Goal: Task Accomplishment & Management: Complete application form

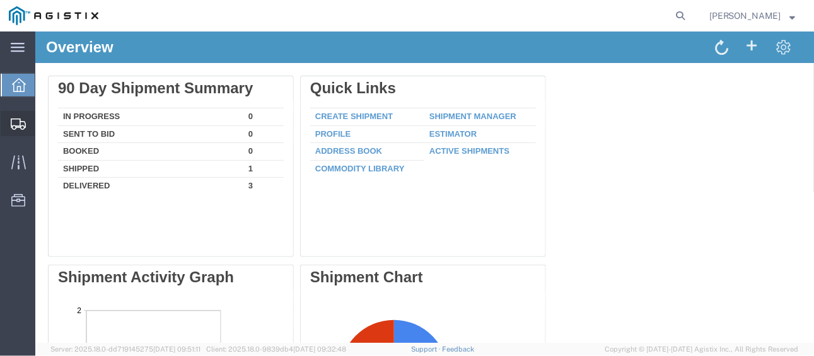
click at [43, 124] on span "Shipments" at bounding box center [39, 123] width 9 height 25
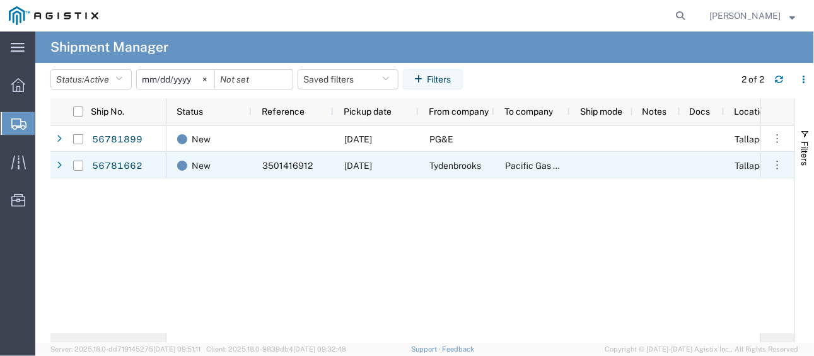
click at [65, 165] on div "56781662" at bounding box center [108, 165] width 116 height 26
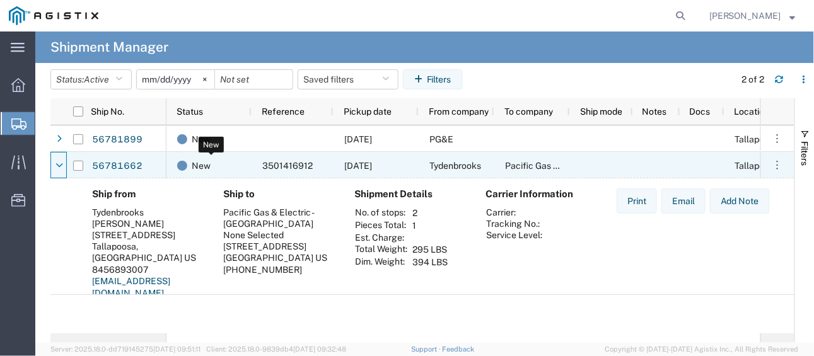
click at [200, 168] on span "New" at bounding box center [201, 166] width 19 height 26
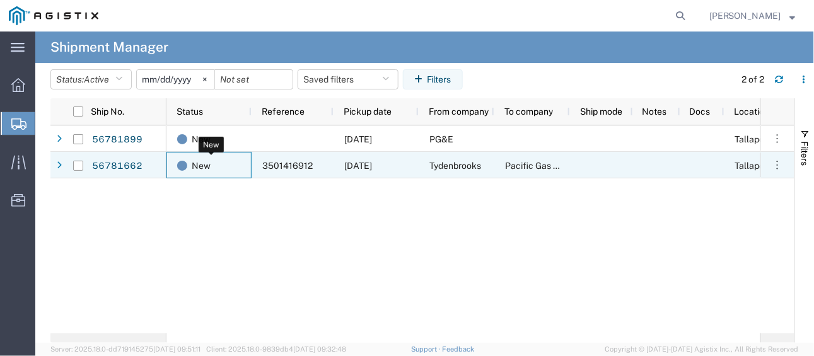
click at [202, 167] on span "New" at bounding box center [201, 166] width 19 height 26
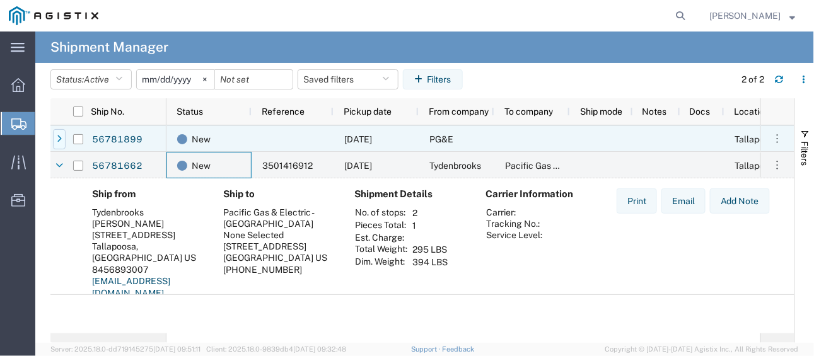
click at [55, 135] on div at bounding box center [59, 139] width 13 height 20
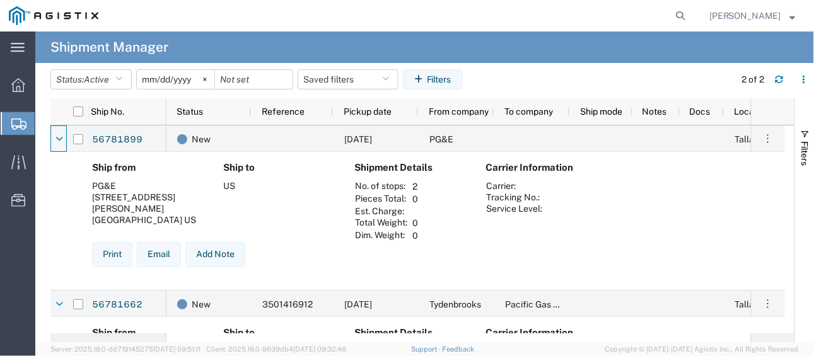
click at [45, 125] on span "Shipments" at bounding box center [40, 123] width 10 height 25
click at [45, 124] on span "Shipments" at bounding box center [40, 123] width 10 height 25
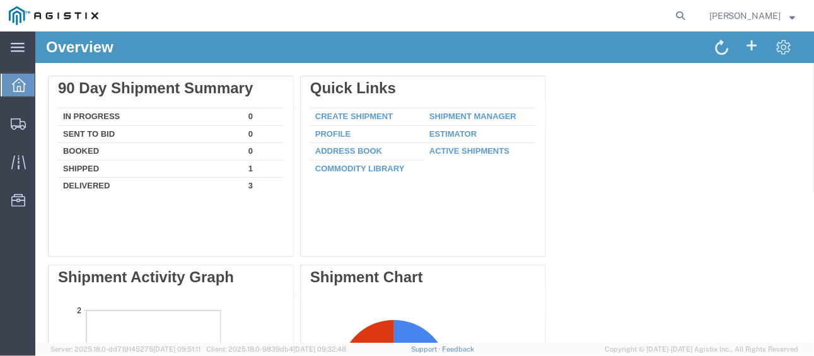
click at [334, 116] on link "Create Shipment" at bounding box center [354, 115] width 78 height 9
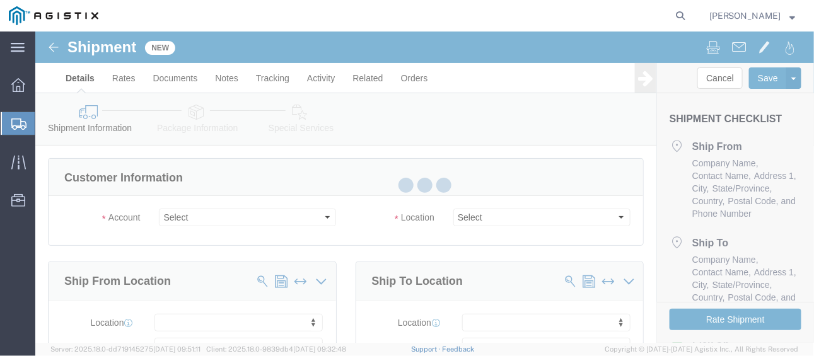
select select
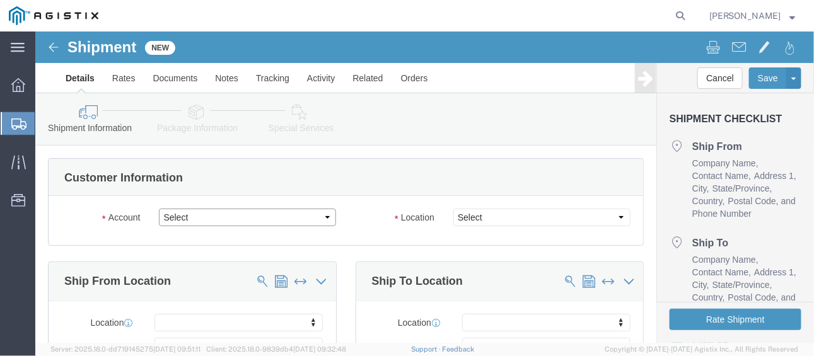
click select "Select PG&E [PERSON_NAME]"
select select "9596"
click select "Select PG&E [PERSON_NAME]"
select select "PURCHORD"
select select
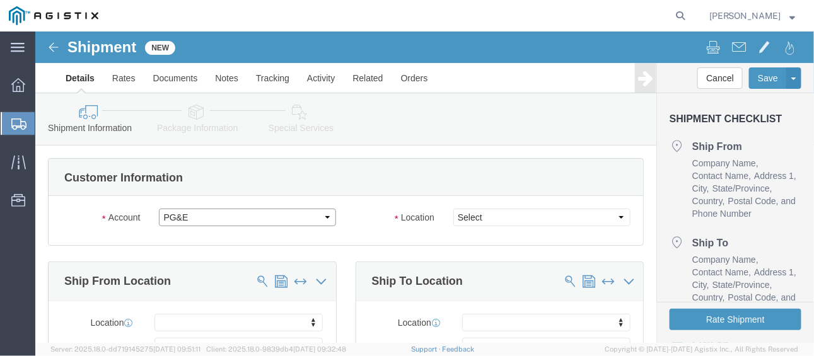
select select
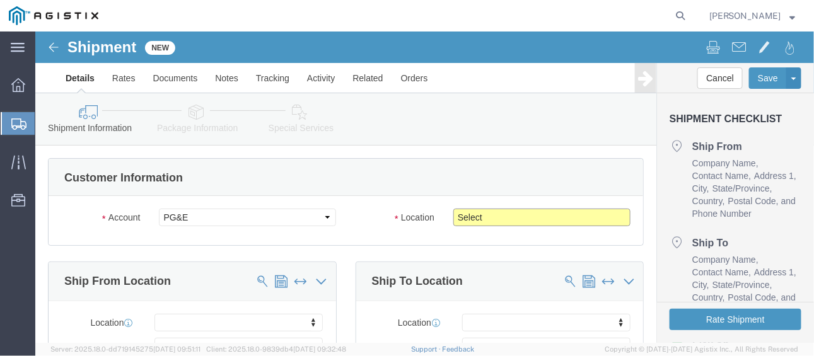
click select "Select All Others [GEOGRAPHIC_DATA] [GEOGRAPHIC_DATA] [GEOGRAPHIC_DATA] [GEOGRA…"
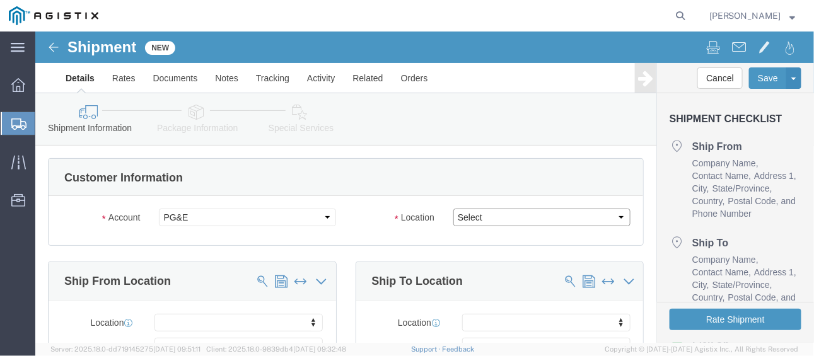
select select "19996"
click select "Select All Others [GEOGRAPHIC_DATA] [GEOGRAPHIC_DATA] [GEOGRAPHIC_DATA] [GEOGRA…"
click span
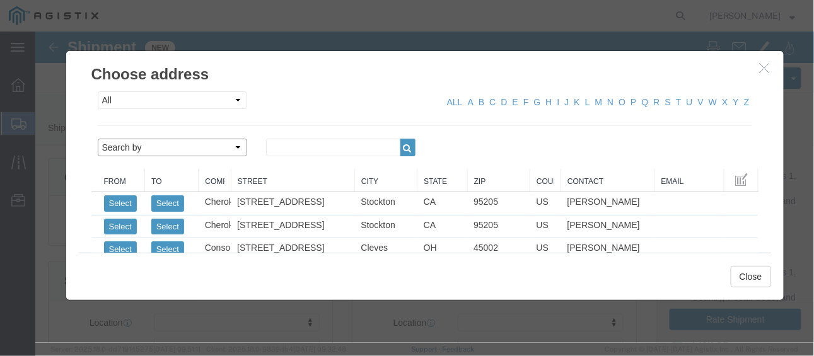
click select "Search by Address Book Name City Company Name Contact Name Country CustomerAlia…"
select select "companyName"
click select "Search by Address Book Name City Company Name Contact Name Country CustomerAlia…"
drag, startPoint x: 306, startPoint y: 118, endPoint x: 293, endPoint y: 124, distance: 14.1
click input "text"
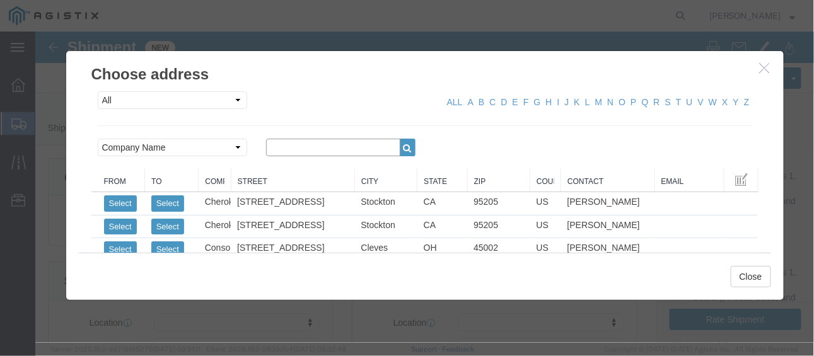
type input "TYDENBROOKS"
click icon "button"
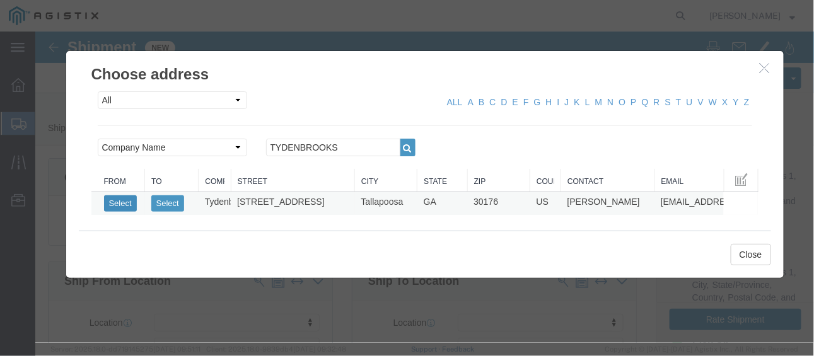
click button "Select"
select select
type input "Tydenbrooks"
type input "[PERSON_NAME]"
type input "[STREET_ADDRESS]"
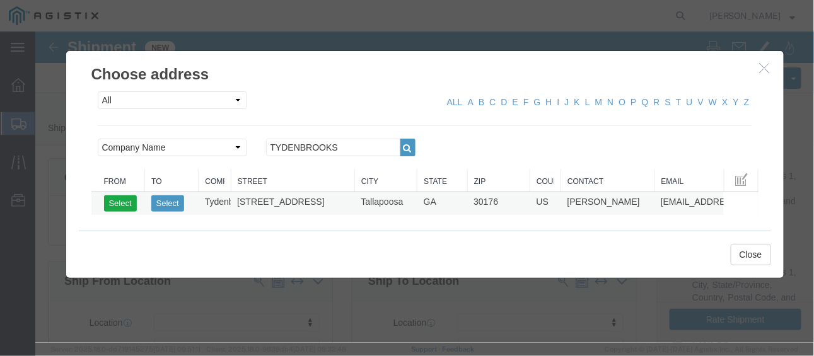
type input "Tallapoosa"
type input "30176"
type input "8456893007"
type input "[EMAIL_ADDRESS][DOMAIN_NAME]"
checkbox input "true"
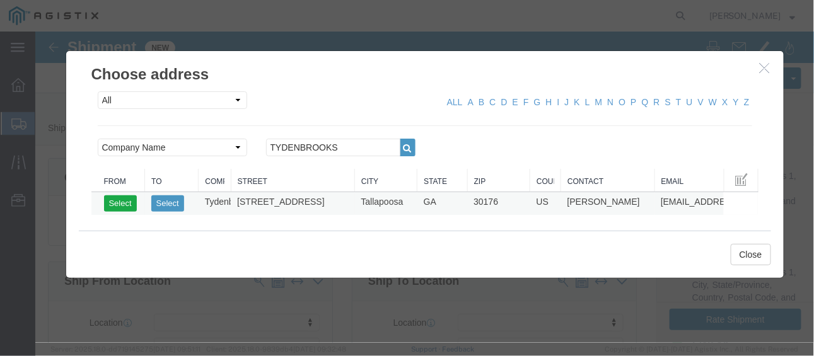
select select "GA"
click button "Close"
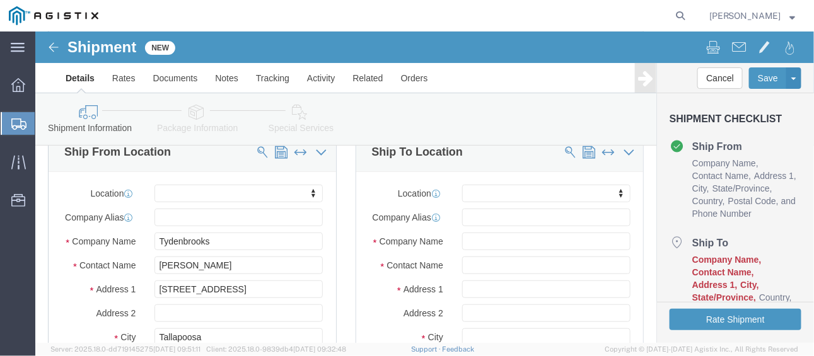
scroll to position [63, 0]
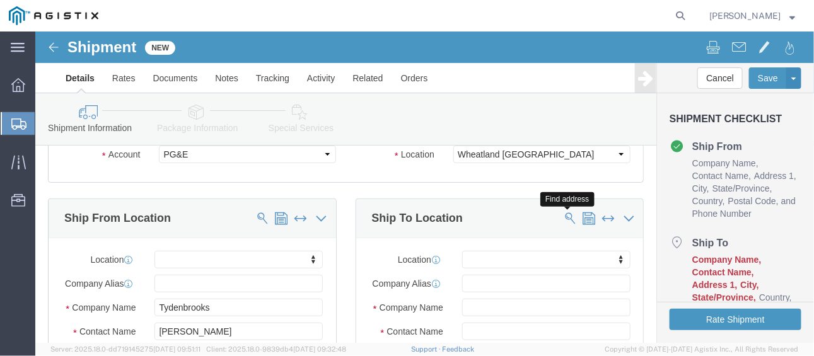
click span
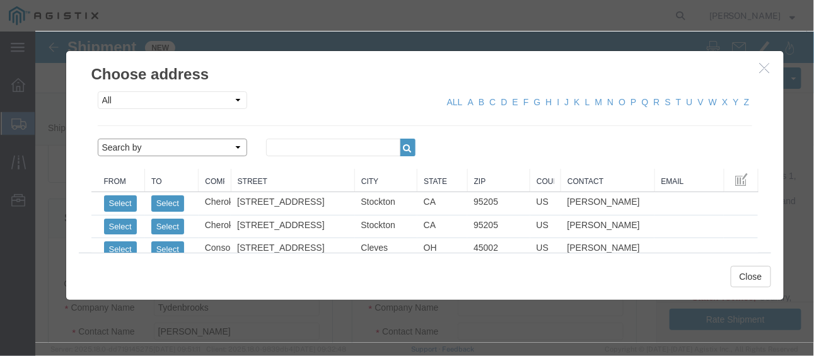
click select "Search by Address Book Name City Company Name Contact Name Country CustomerAlia…"
select select "zip"
click select "Search by Address Book Name City Company Name Contact Name Country CustomerAlia…"
click input "text"
type input "95692"
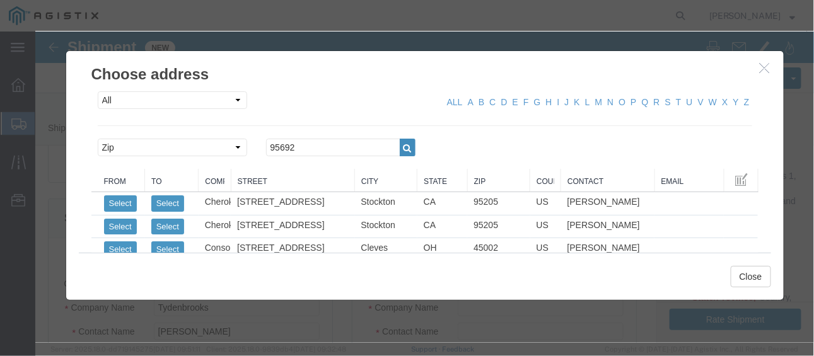
click icon "button"
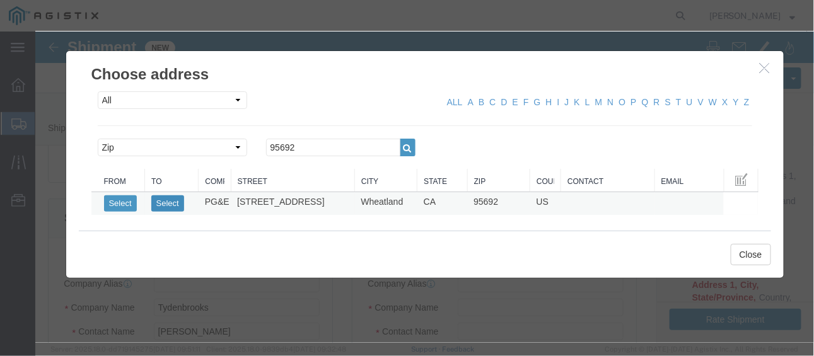
click button "Select"
select select
type input "PG&E"
type input "[STREET_ADDRESS]"
type input "Wheatland"
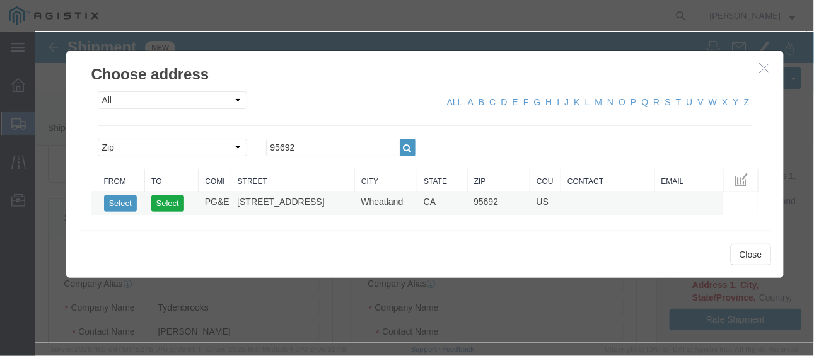
type input "95692"
select select "CA"
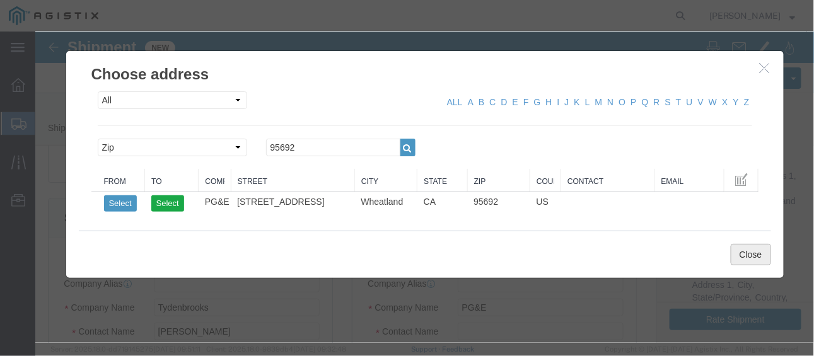
click button "Close"
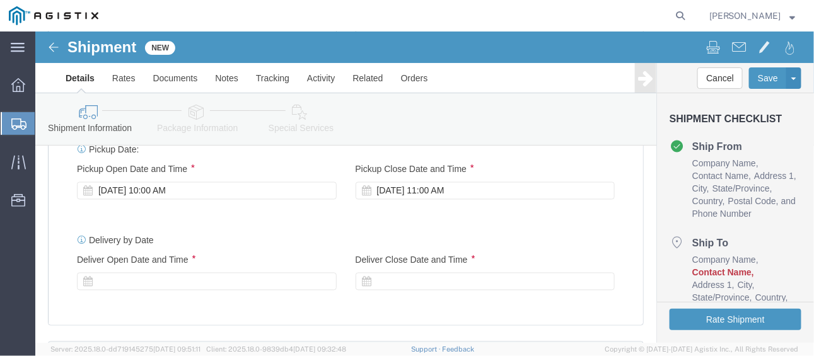
scroll to position [630, 0]
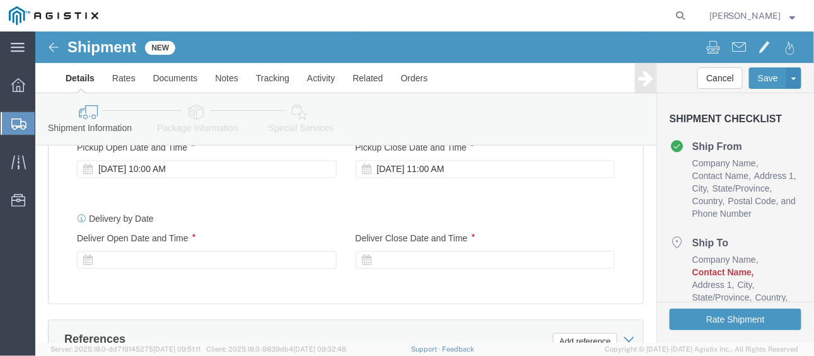
click div "[DATE] 11:00 AM"
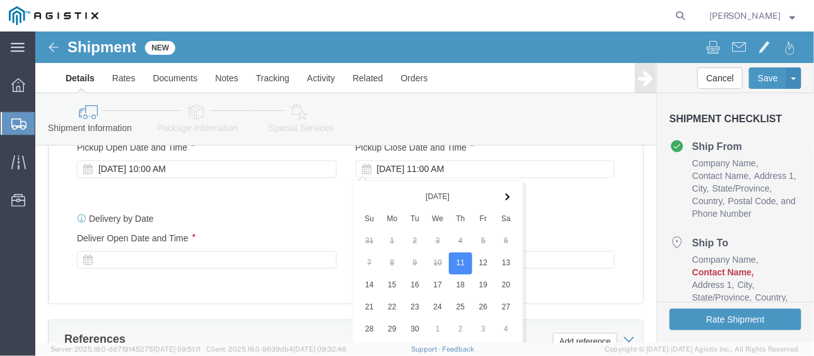
scroll to position [840, 0]
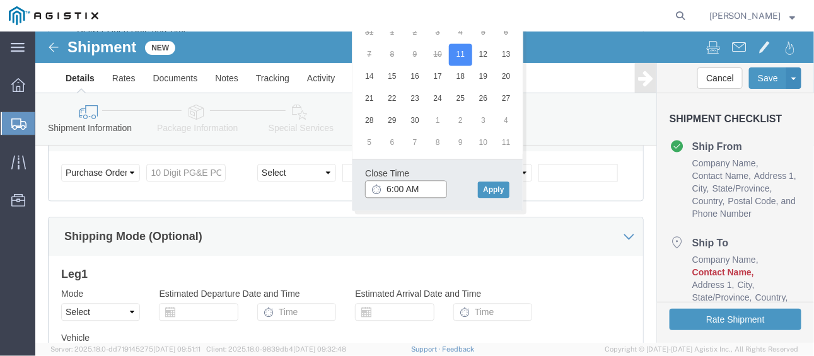
click input "6:00 AM"
type input "6:00 PM"
click button "Apply"
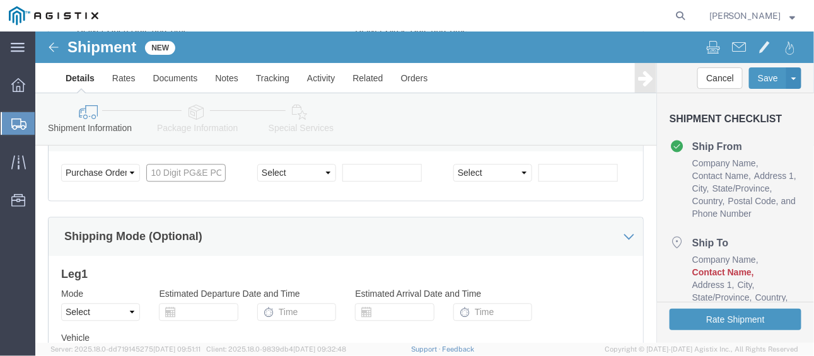
drag, startPoint x: 122, startPoint y: 144, endPoint x: 128, endPoint y: 137, distance: 8.5
click input "text"
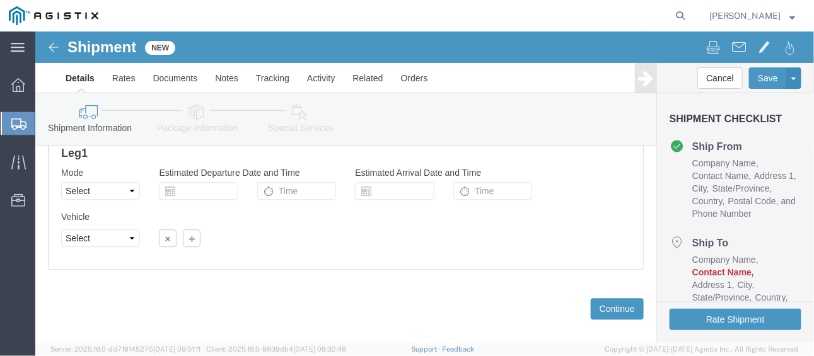
scroll to position [966, 0]
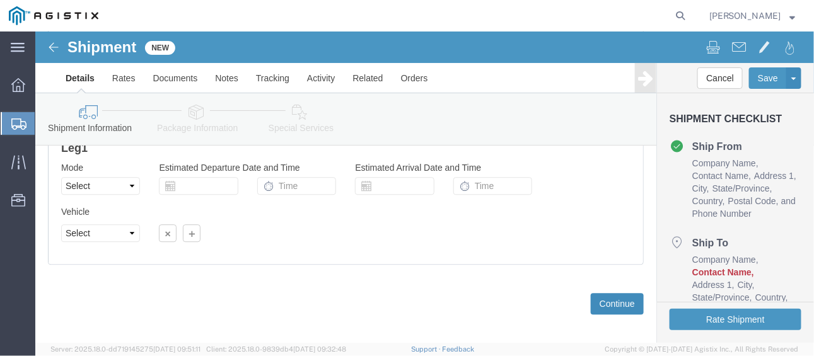
type input "3501416912"
click button "Continue"
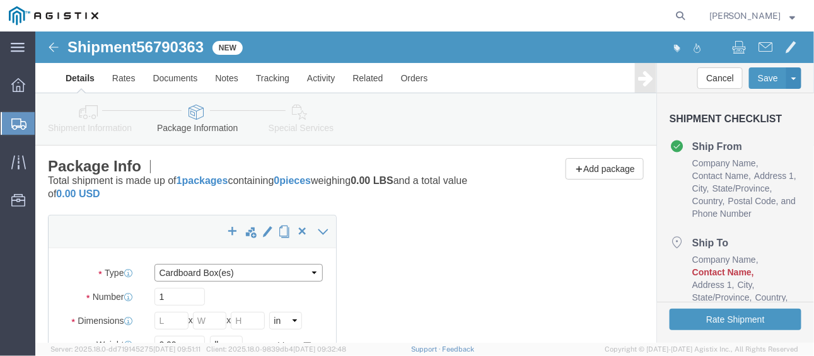
click select "Select Bulk Bundle(s) Cardboard Box(es) Carton(s) Crate(s) Drum(s) (Fiberboard)…"
select select "PSNS"
click select "Select Bulk Bundle(s) Cardboard Box(es) Carton(s) Crate(s) Drum(s) (Fiberboard)…"
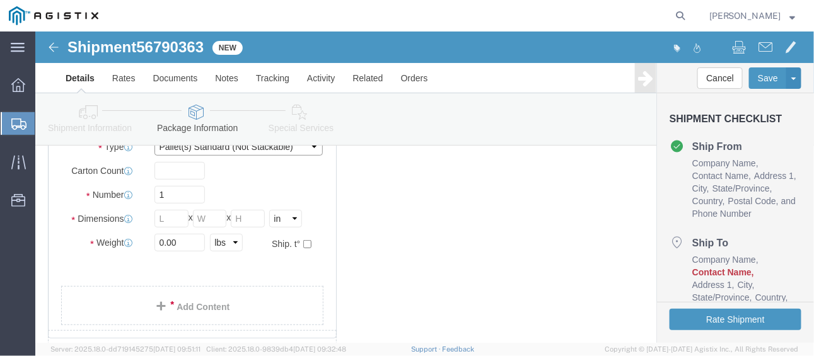
scroll to position [63, 0]
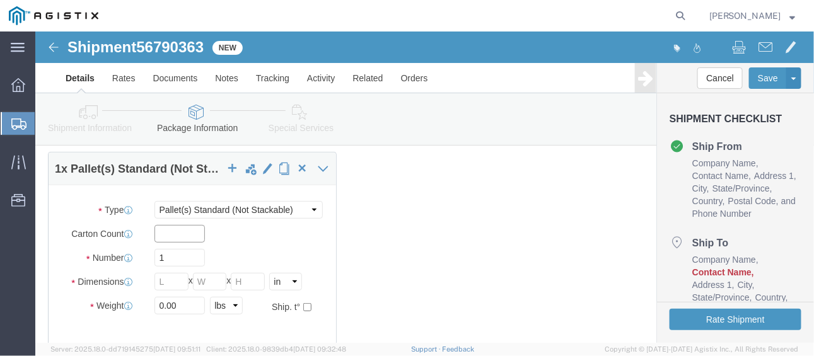
click input "text"
type input "4"
click input "text"
type input "48"
type input "40"
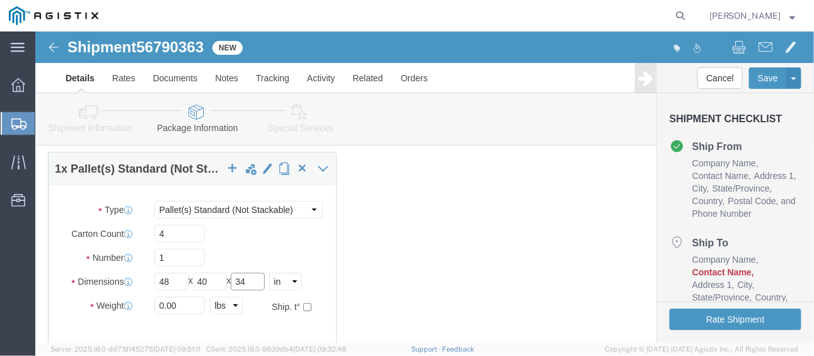
type input "34"
drag, startPoint x: 141, startPoint y: 274, endPoint x: 67, endPoint y: 265, distance: 74.3
click div "Weight 0.00 Select kgs lbs Ship. t°"
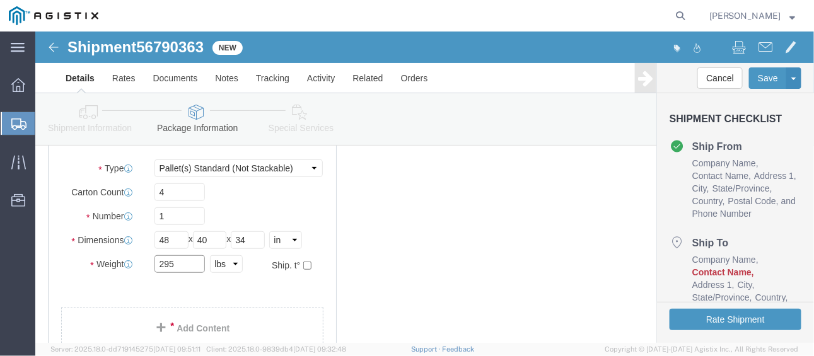
scroll to position [189, 0]
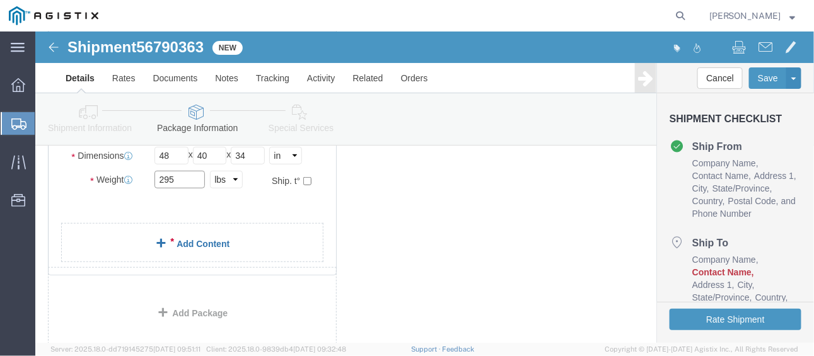
type input "295"
click link "Add Content"
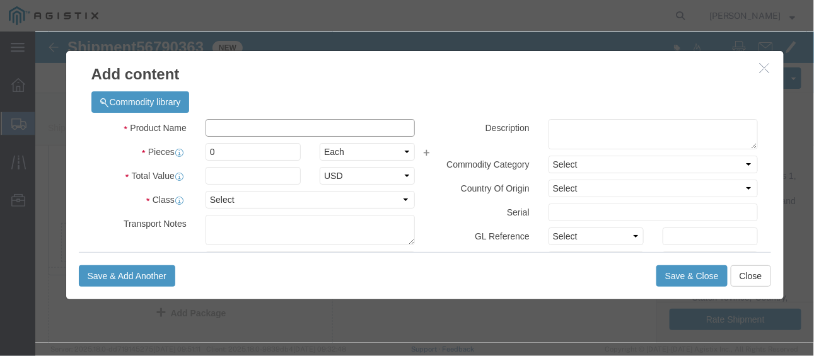
click input "text"
type input "e"
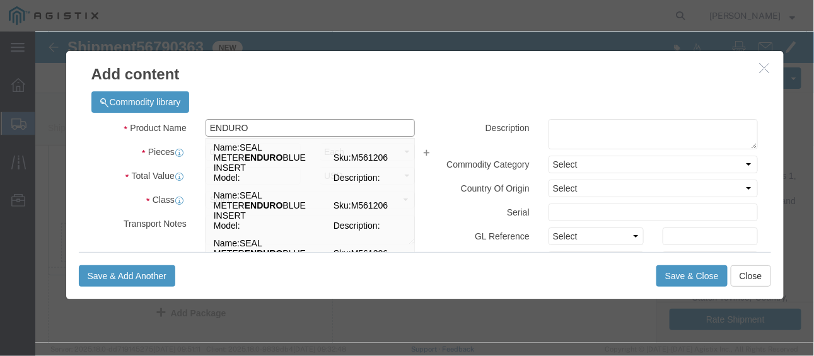
type input "ENDURO"
click textarea
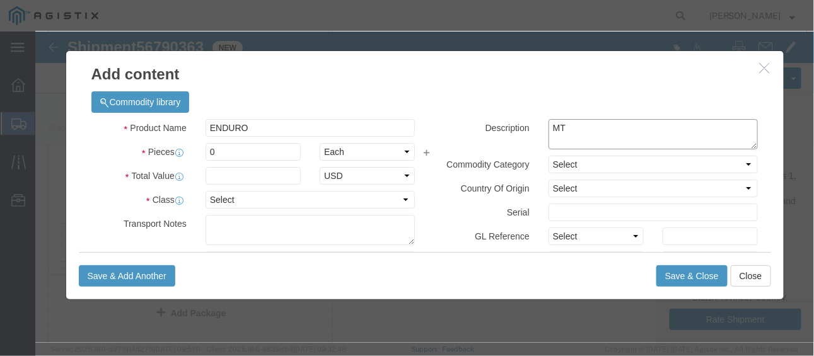
type textarea "MT"
click input "ENDURO"
type input "ENDUR"
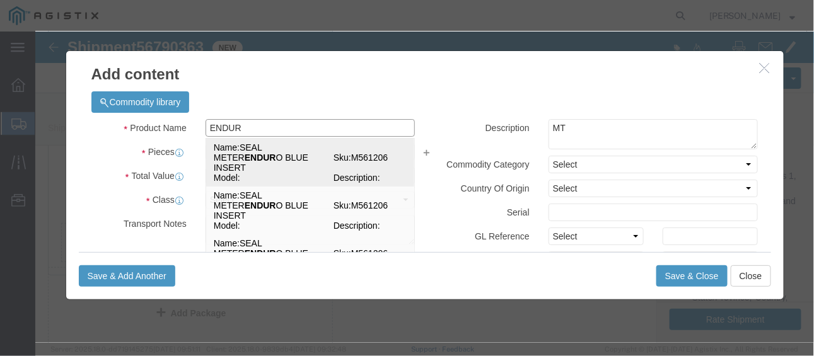
click td "Name: SEAL METER ENDUR O BLUE INSERT"
select select
select select "USD"
type input "SEAL METER ENDURO BLUE INSERT"
type input "M561206"
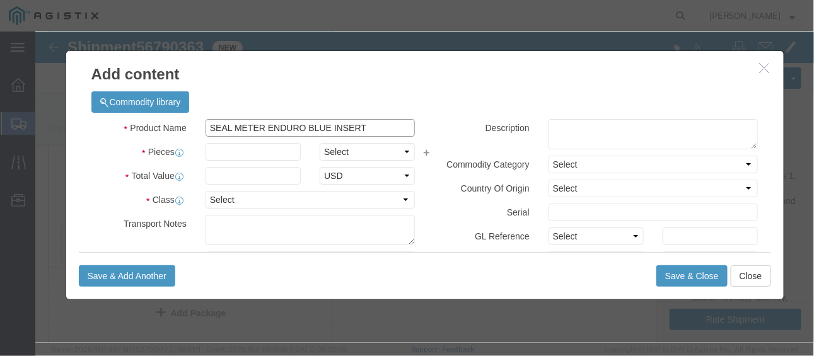
type input "SEAL METER ENDURO BLUE INSERT"
click textarea
type textarea "METAL SEALS"
click input "text"
type input "20000"
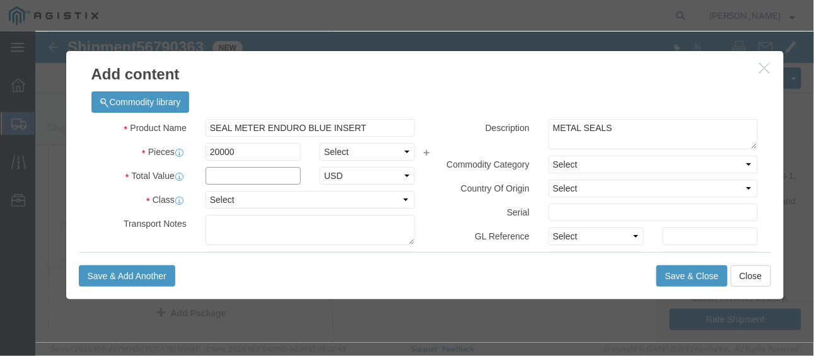
click input "text"
type input "8000"
click select "Select 50 55 60 65 70 85 92.5 100 125 175 250 300 400"
select select "70"
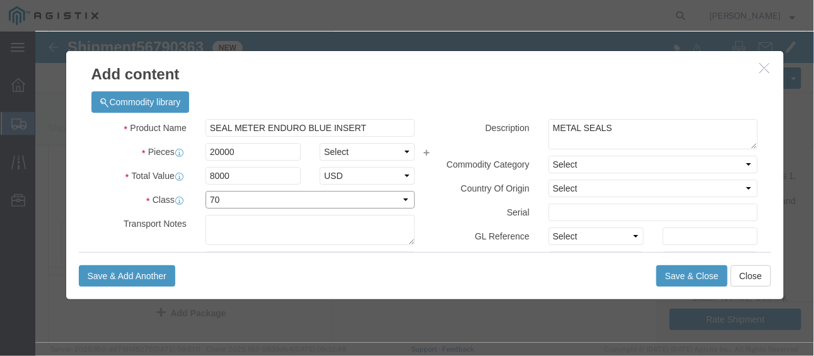
click select "Select 50 55 60 65 70 85 92.5 100 125 175 250 300 400"
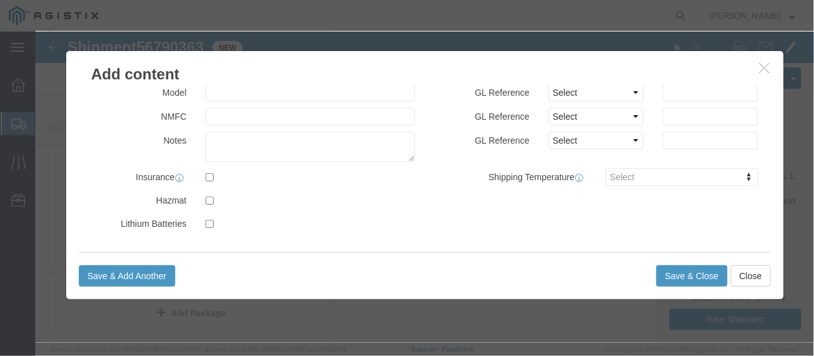
scroll to position [192, 0]
click button "Save & Close"
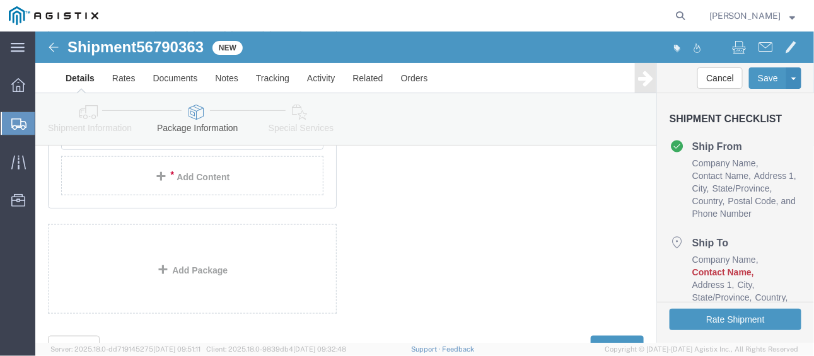
scroll to position [373, 0]
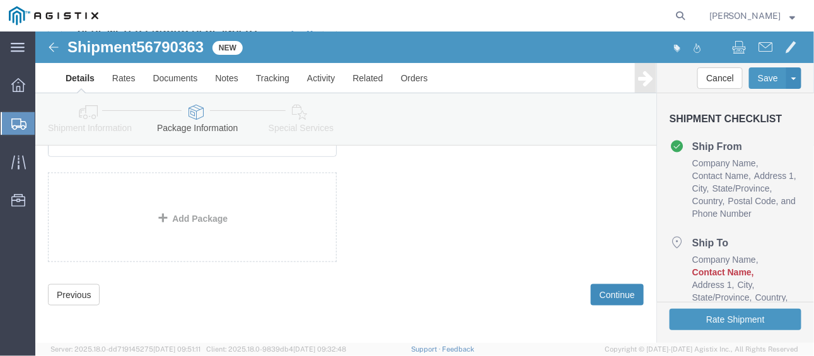
click button "Continue"
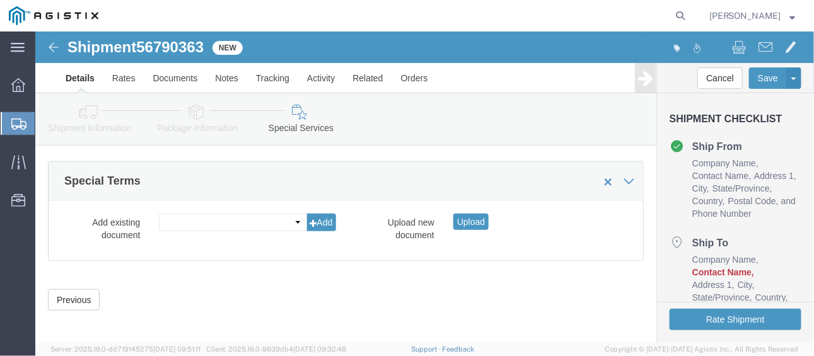
scroll to position [258, 0]
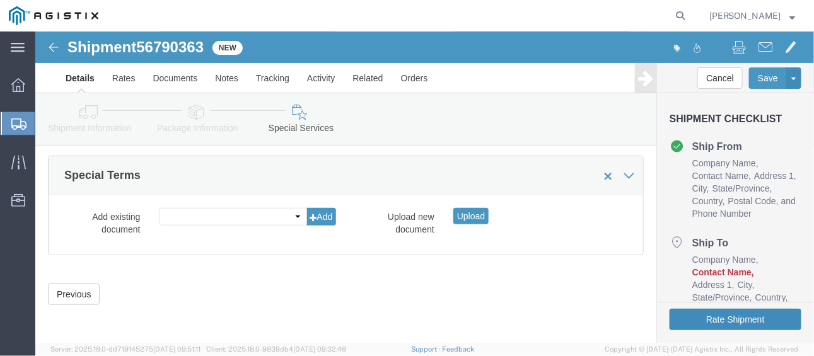
click button "Rate Shipment"
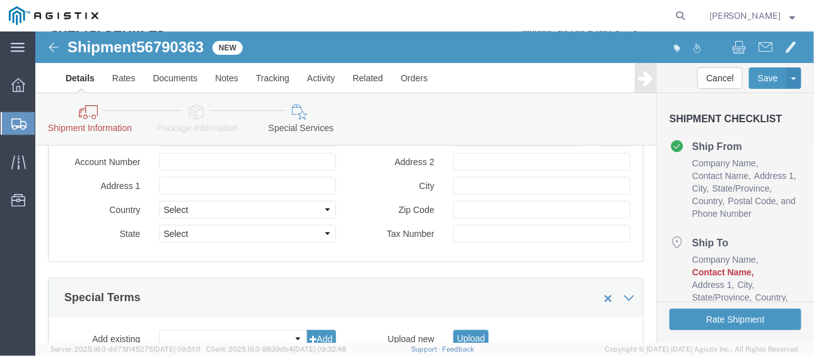
scroll to position [0, 0]
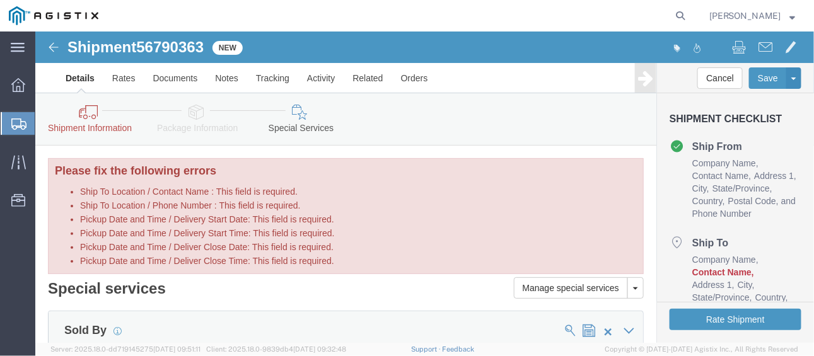
click icon
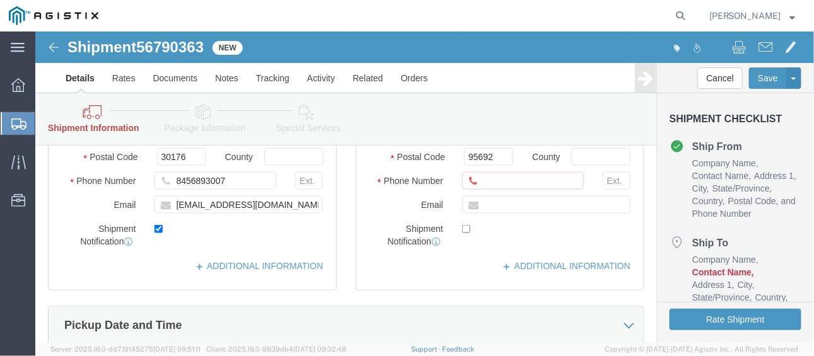
scroll to position [504, 0]
click input "Ship To Location / Phone Number : This field is required."
paste input "[PHONE_NUMBER]"
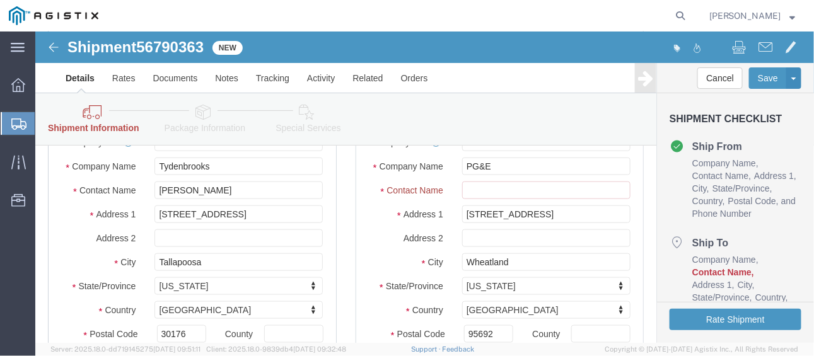
scroll to position [301, 0]
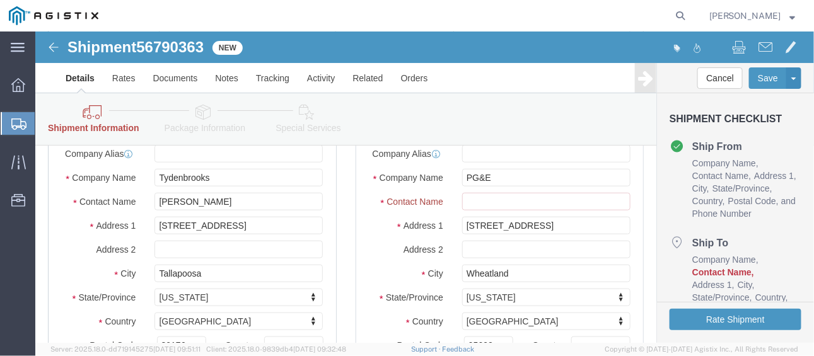
type input "[PHONE_NUMBER]"
click input "Ship To Location / Contact Name : This field is required."
type input "p"
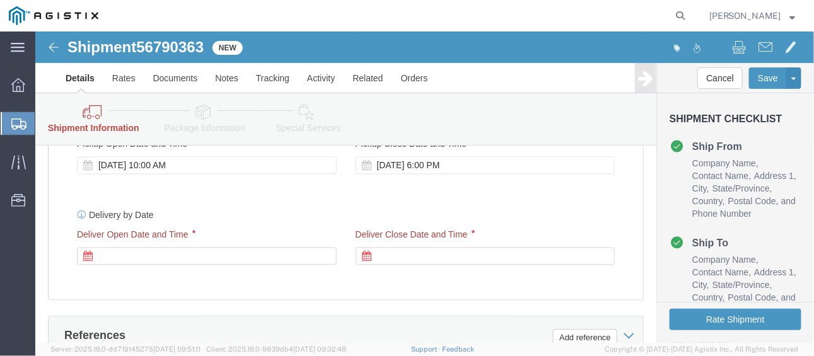
scroll to position [729, 0]
type input "PGE"
click div
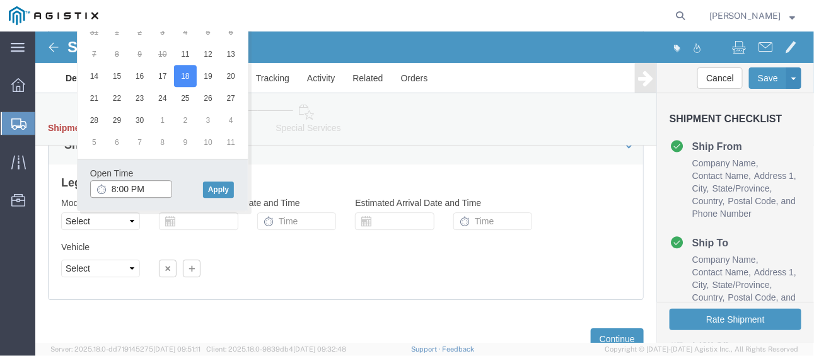
click input "8:00 PM"
type input "8:00 AM"
click button "Apply"
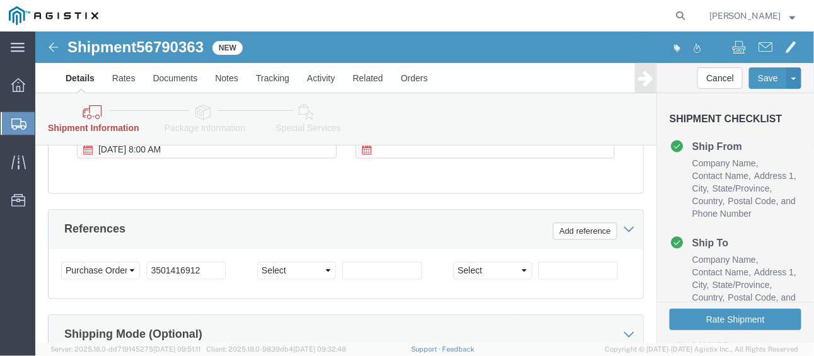
scroll to position [773, 0]
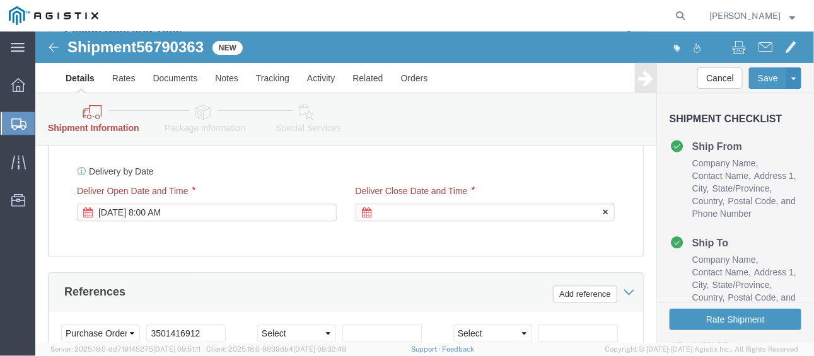
click icon
click div
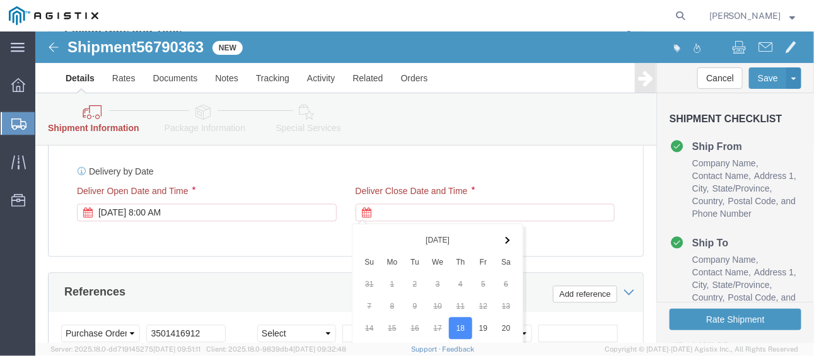
scroll to position [1025, 0]
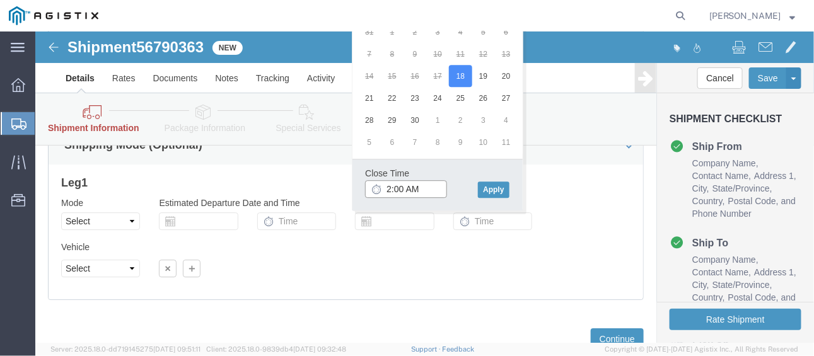
click input "2:00 AM"
type input "2:00 PM"
click button "Apply"
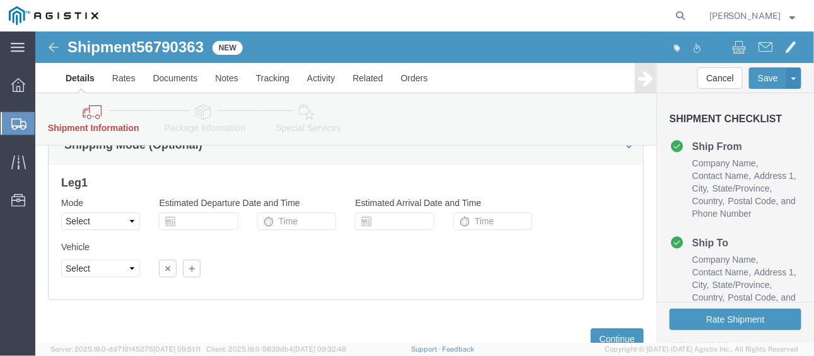
scroll to position [1069, 0]
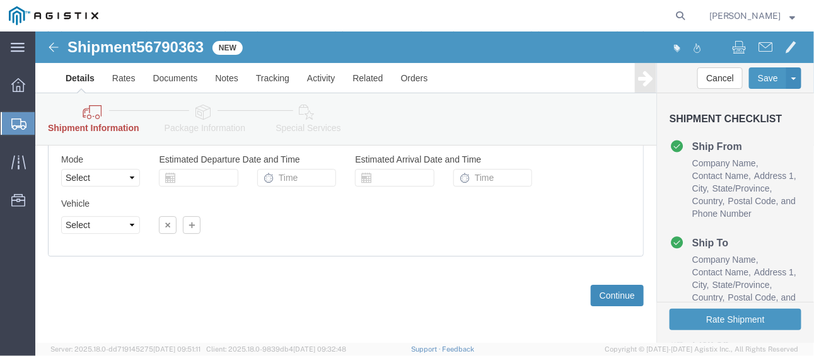
click button "Continue"
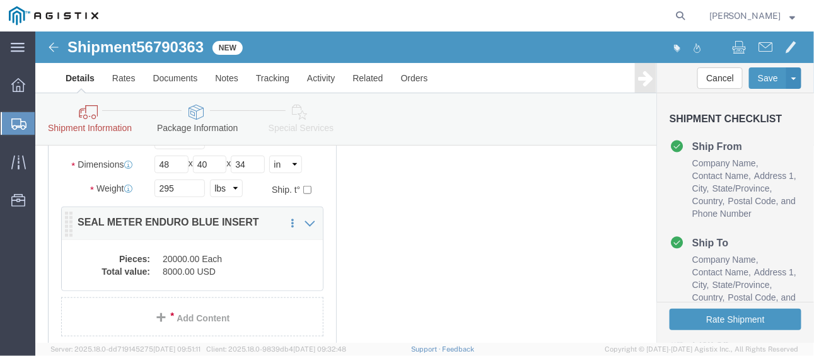
scroll to position [0, 0]
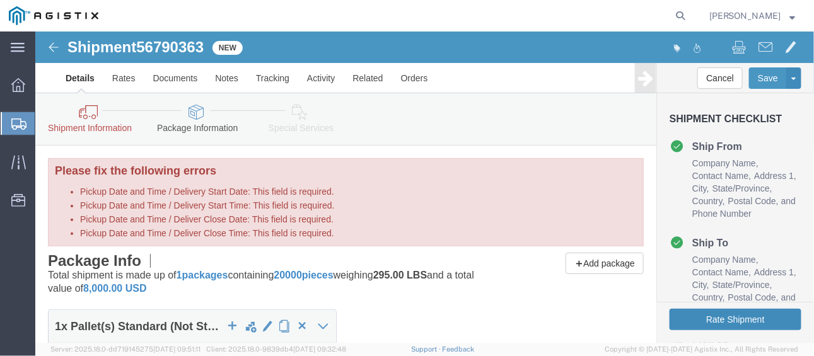
click button "Rate Shipment"
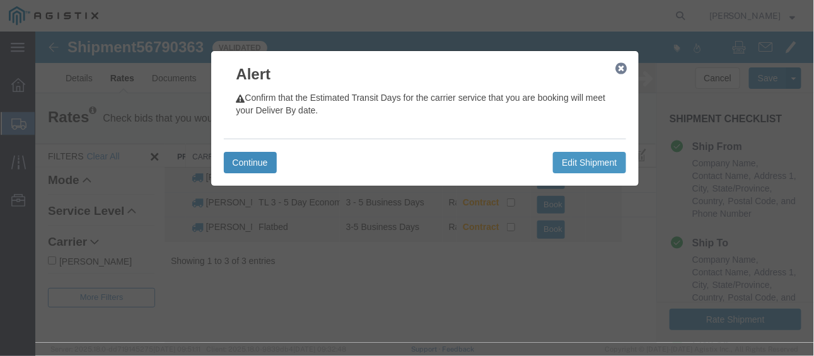
click at [250, 162] on button "Continue" at bounding box center [249, 161] width 53 height 21
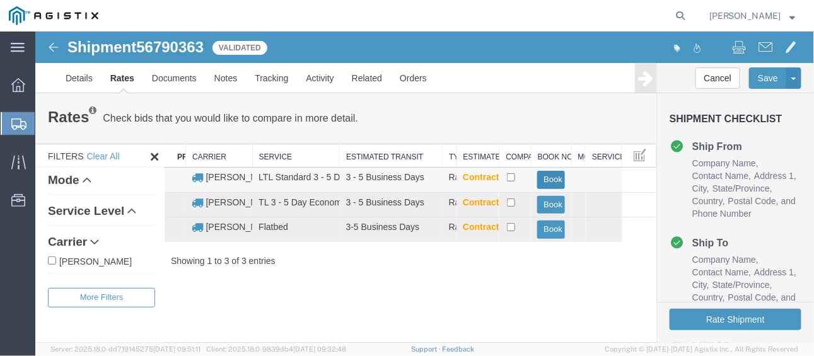
click at [545, 181] on button "Book" at bounding box center [550, 179] width 28 height 18
